Goal: Task Accomplishment & Management: Manage account settings

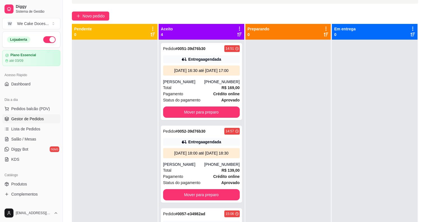
scroll to position [136, 0]
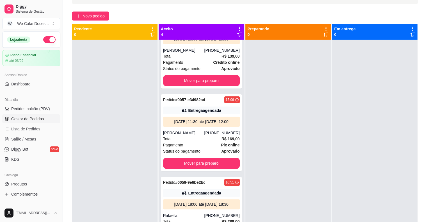
click at [242, 193] on div "Aceito 4 Pedido # 0051-39d76b30 14:51 Entrega agendada [DATE] 16:30 até [DATE] …" at bounding box center [202, 143] width 86 height 238
drag, startPoint x: 242, startPoint y: 193, endPoint x: 260, endPoint y: 160, distance: 37.0
click at [260, 160] on div "Pendente 0 Aceito 4 Pedido # 0051-39d76b30 14:51 Entrega agendada [DATE] 16:30 …" at bounding box center [245, 135] width 346 height 222
click at [260, 160] on div at bounding box center [288, 151] width 86 height 222
click at [174, 181] on div "Pedido # 0059-9e6be2bc 10:51 Entrega agendada [DATE] 18:00 até [DATE] 18:30 Raf…" at bounding box center [201, 215] width 81 height 77
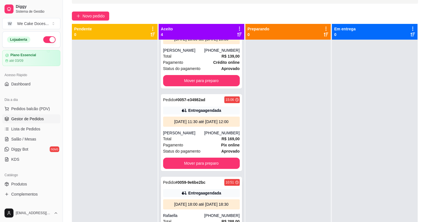
click at [213, 181] on div "Pedido # 0059-9e6be2bc 10:51 Entrega agendada [DATE] 18:00 até [DATE] 18:30 Raf…" at bounding box center [201, 215] width 81 height 77
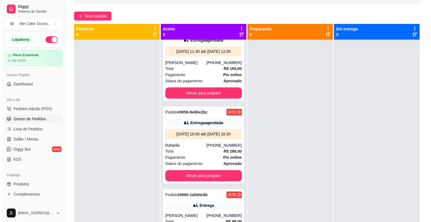
scroll to position [207, 0]
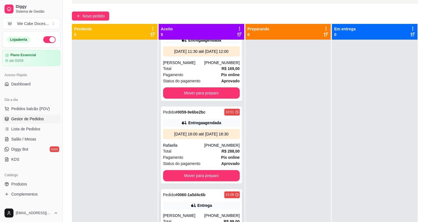
click at [209, 199] on div "Pedido # 0060-1a5d4c6b 15:08 Entrega Matheus faroni [PHONE_NUMBER] Total R$ 99,…" at bounding box center [201, 221] width 81 height 65
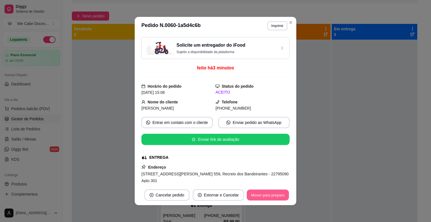
click at [272, 199] on button "Mover para preparo" at bounding box center [268, 195] width 42 height 11
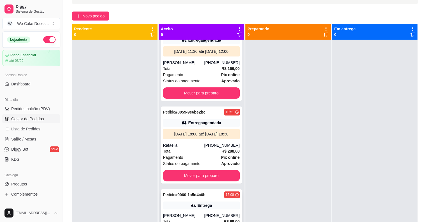
click at [197, 201] on div "Entrega" at bounding box center [201, 205] width 77 height 8
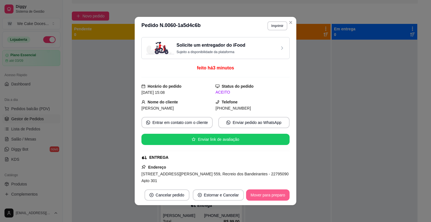
drag, startPoint x: 197, startPoint y: 201, endPoint x: 265, endPoint y: 202, distance: 68.2
click at [265, 202] on footer "Cancelar pedido Estornar e Cancelar Mover para preparo" at bounding box center [216, 195] width 162 height 20
click at [263, 195] on button "Mover para preparo" at bounding box center [268, 195] width 42 height 11
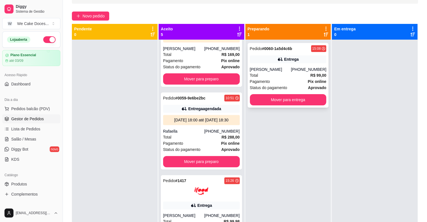
click at [275, 71] on div "[PERSON_NAME]" at bounding box center [270, 70] width 41 height 6
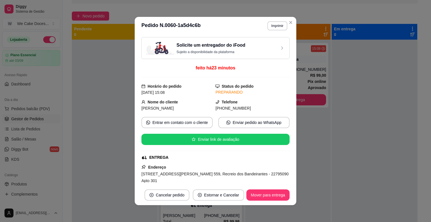
click at [272, 47] on div "Solicite um entregador do iFood Sujeito a disponibilidade da plataforma" at bounding box center [215, 48] width 139 height 12
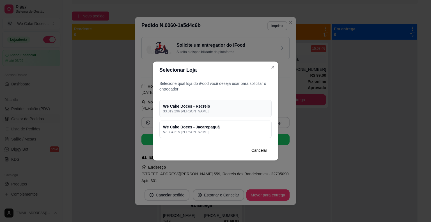
click at [258, 107] on h4 "We Cake Doces - Recreio" at bounding box center [215, 106] width 105 height 6
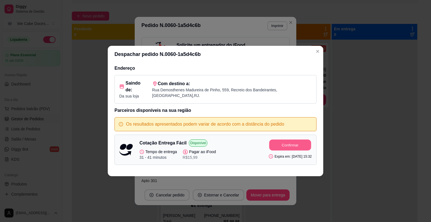
click at [290, 140] on button "Confirmar" at bounding box center [291, 145] width 42 height 11
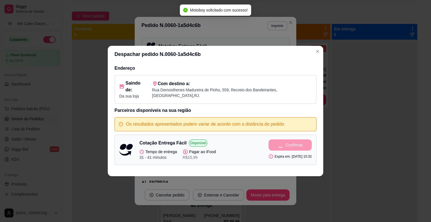
click at [325, 116] on div "Despachar pedido N. 0060-1a5d4c6b Endereço Saindo de: Da sua loja Com destino a…" at bounding box center [215, 111] width 431 height 222
